Goal: Find specific page/section: Find specific page/section

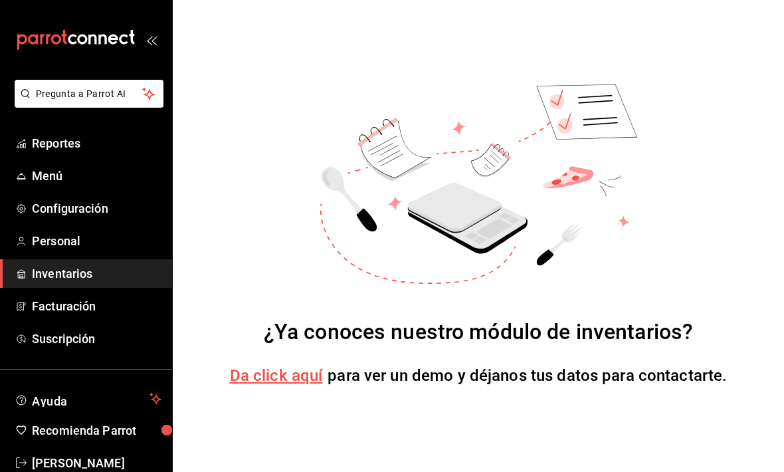
scroll to position [30, 0]
click at [78, 140] on span "Reportes" at bounding box center [97, 143] width 130 height 18
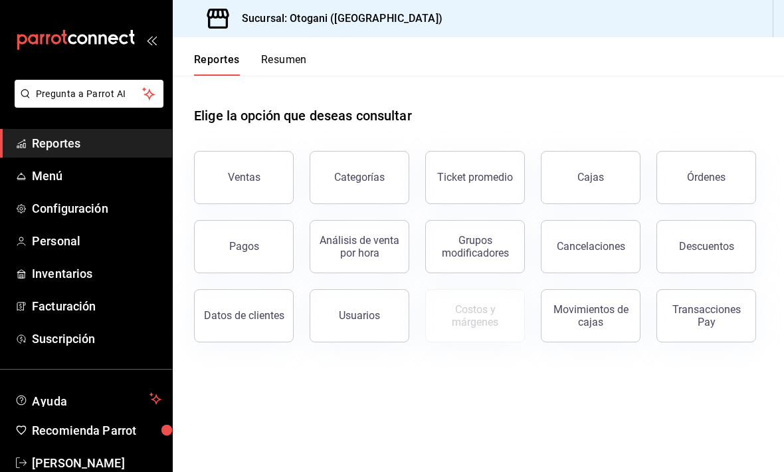
click at [248, 151] on button "Ventas" at bounding box center [244, 177] width 100 height 53
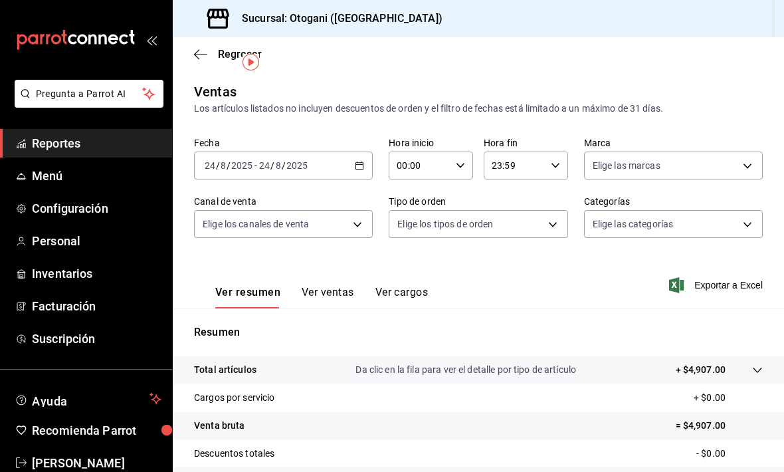
click at [70, 209] on span "Configuración" at bounding box center [97, 208] width 130 height 18
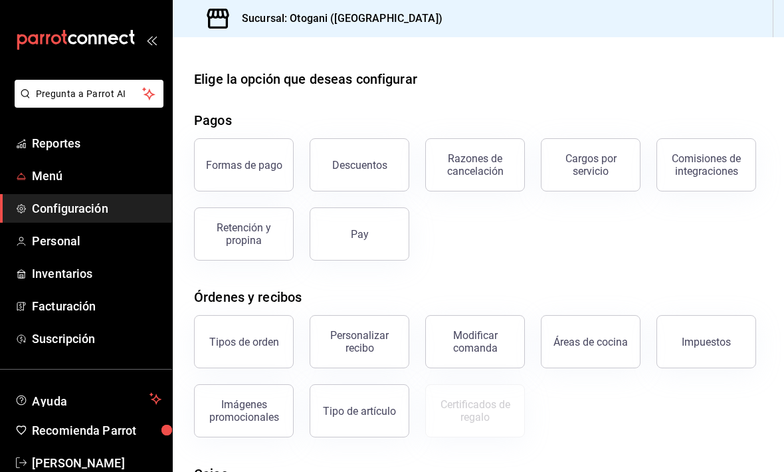
click at [61, 177] on span "Menú" at bounding box center [97, 176] width 130 height 18
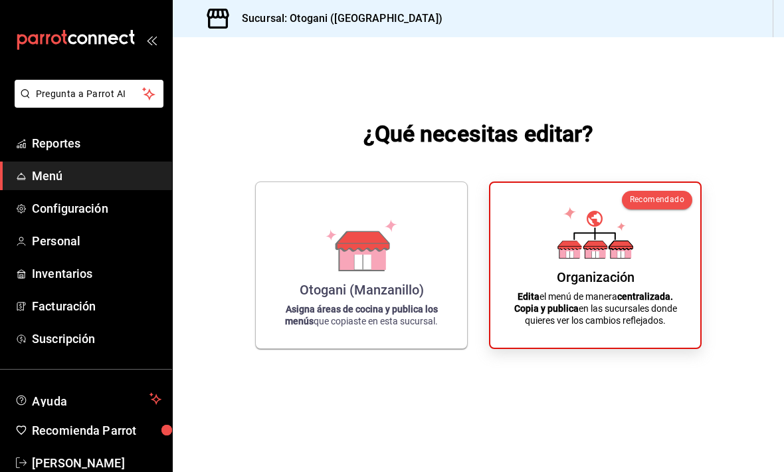
click at [70, 239] on span "Personal" at bounding box center [97, 241] width 130 height 18
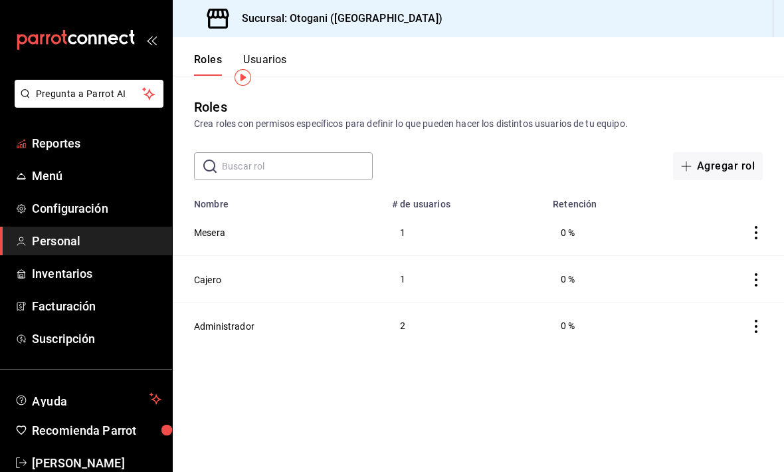
click at [77, 144] on span "Reportes" at bounding box center [97, 143] width 130 height 18
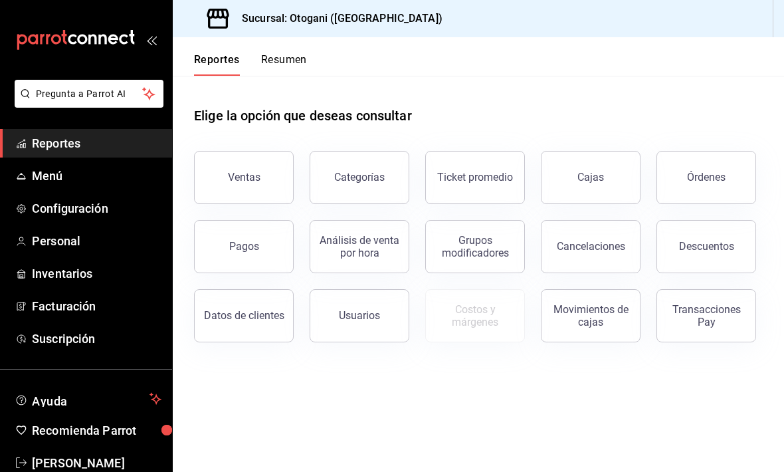
click at [259, 151] on button "Ventas" at bounding box center [244, 177] width 100 height 53
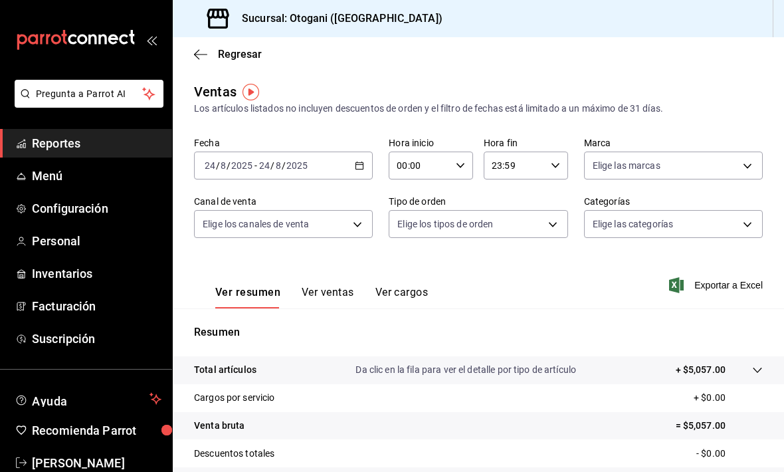
click at [50, 175] on span "Menú" at bounding box center [97, 176] width 130 height 18
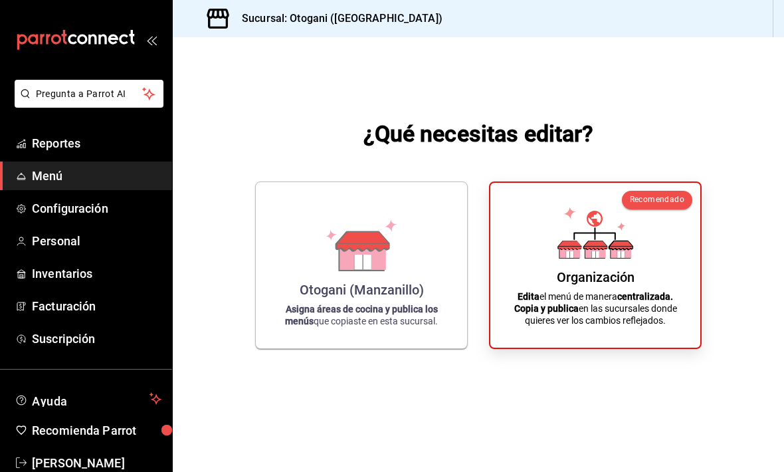
click at [66, 148] on span "Reportes" at bounding box center [97, 143] width 130 height 18
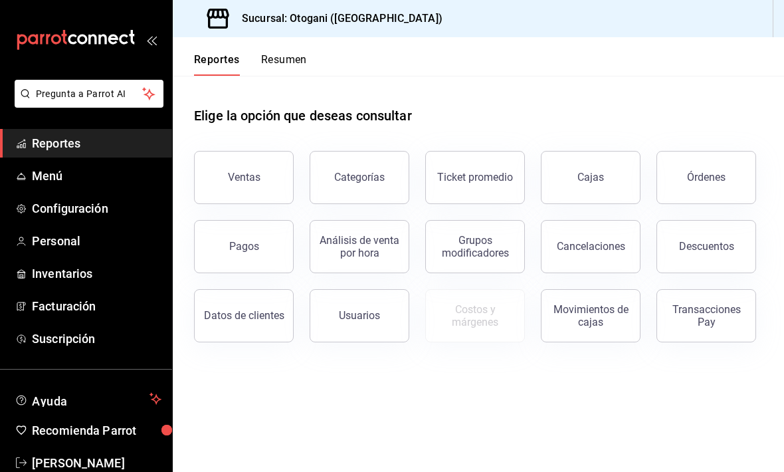
click at [252, 180] on div "Ventas" at bounding box center [244, 177] width 33 height 13
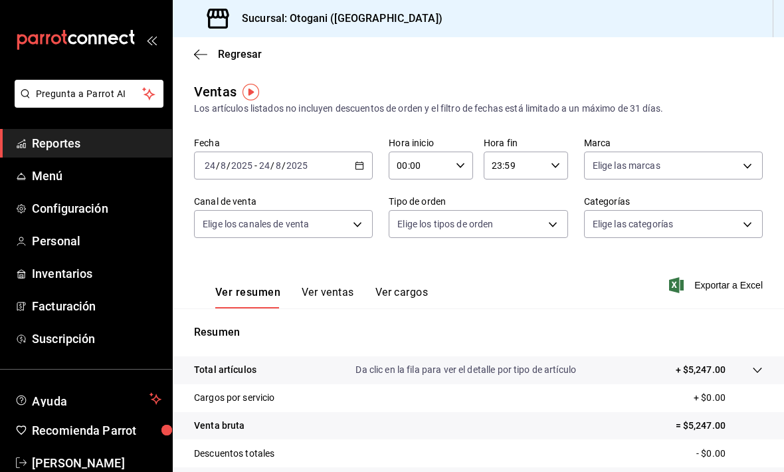
click at [83, 209] on span "Configuración" at bounding box center [97, 208] width 130 height 18
